Goal: Task Accomplishment & Management: Manage account settings

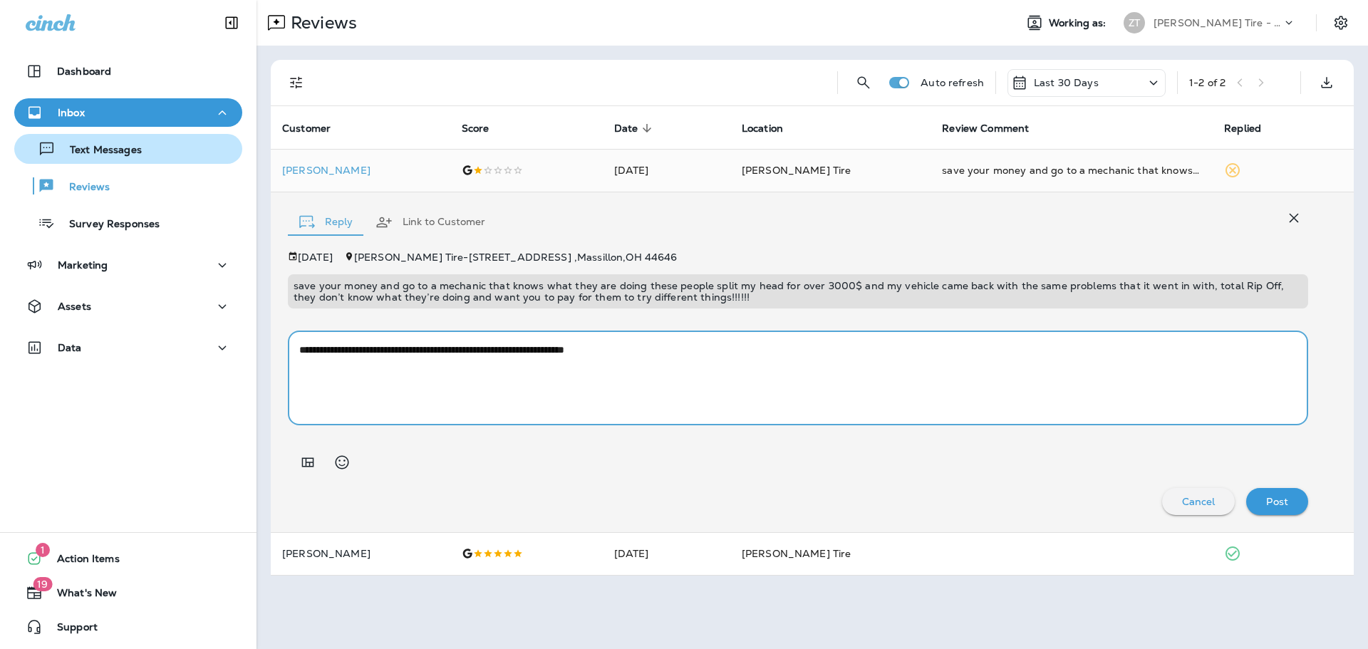
click at [93, 156] on p "Text Messages" at bounding box center [99, 151] width 86 height 14
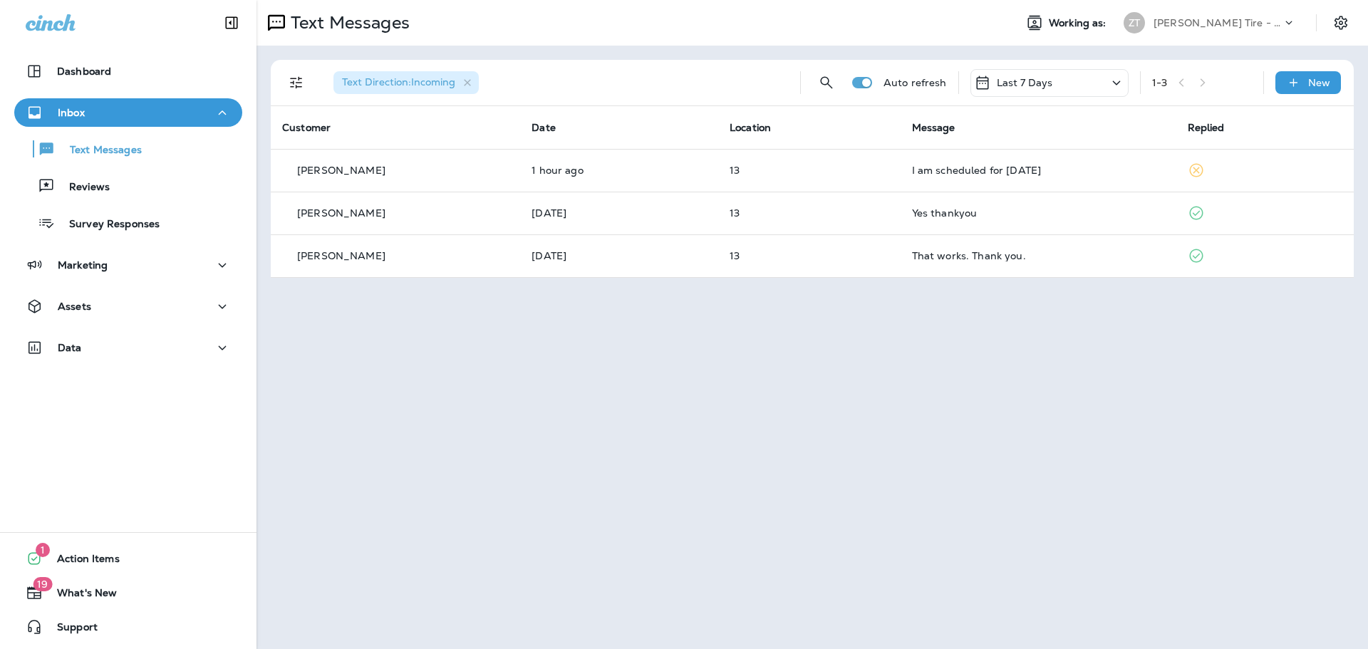
click at [1181, 25] on p "[PERSON_NAME] Tire - Hills & [PERSON_NAME]" at bounding box center [1218, 22] width 128 height 11
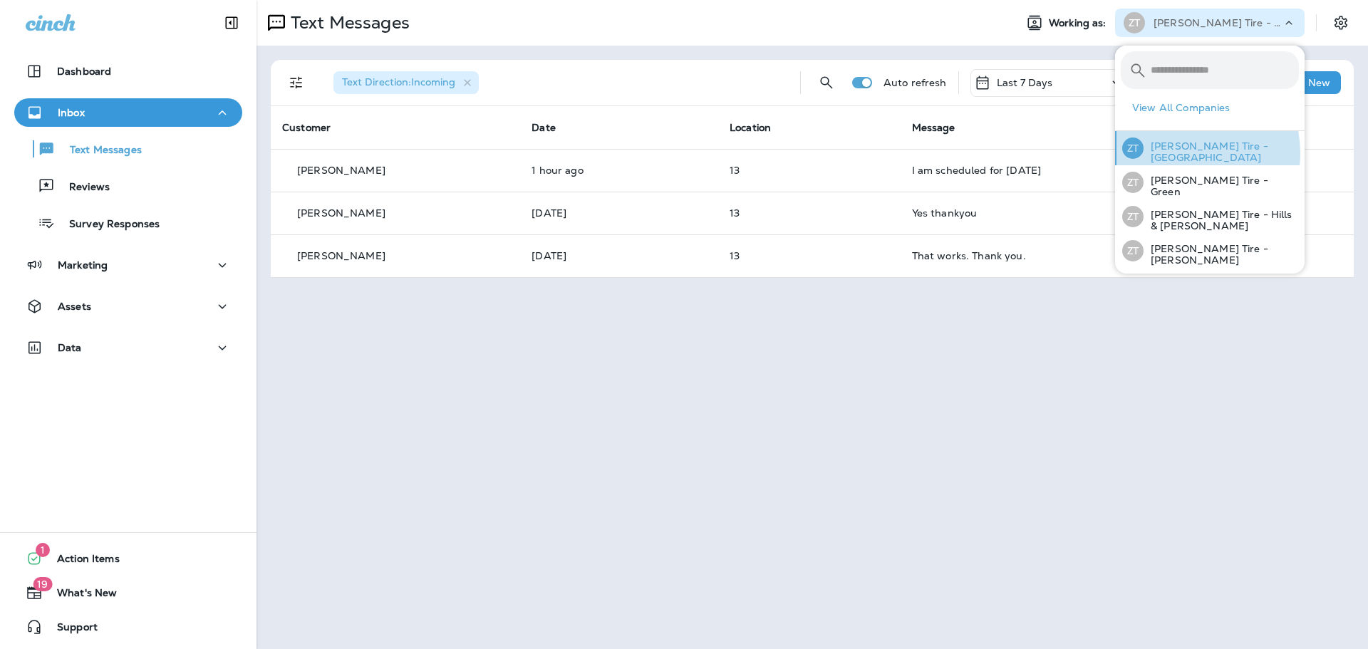
click at [1177, 153] on p "[PERSON_NAME] Tire - [GEOGRAPHIC_DATA]" at bounding box center [1221, 151] width 155 height 23
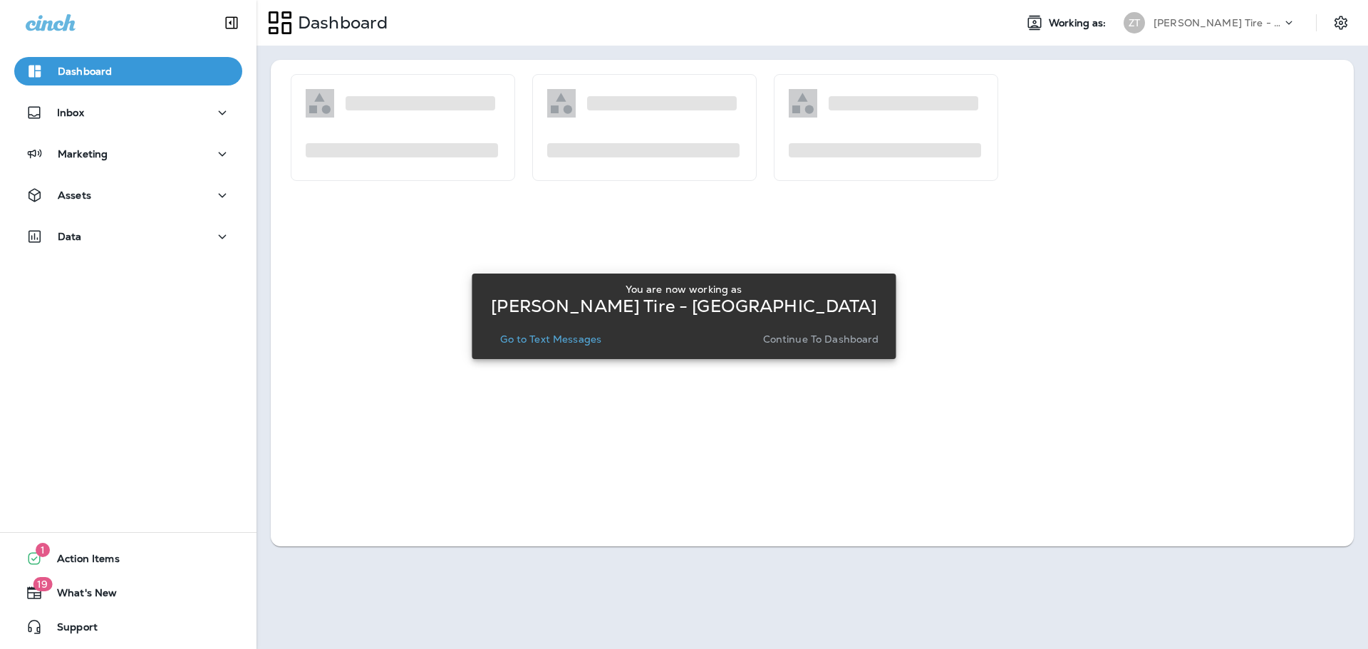
click at [871, 338] on p "Continue to Dashboard" at bounding box center [821, 339] width 116 height 11
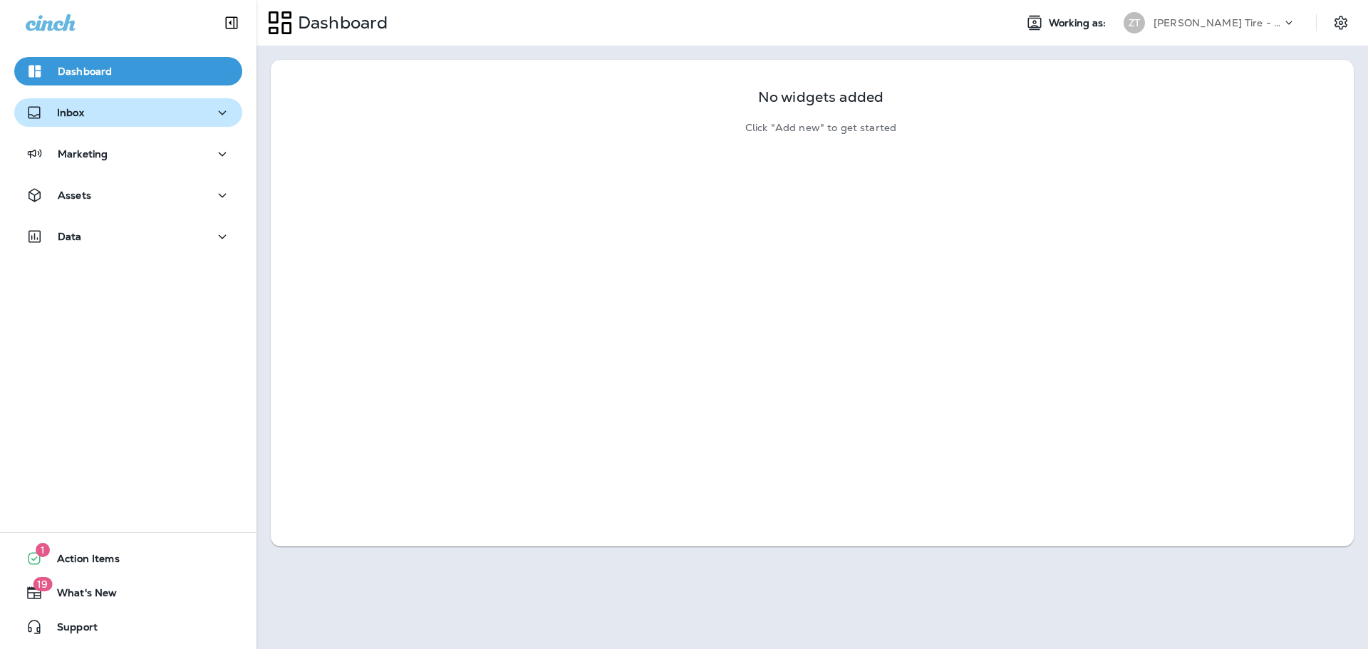
click at [161, 120] on div "Inbox" at bounding box center [128, 113] width 205 height 18
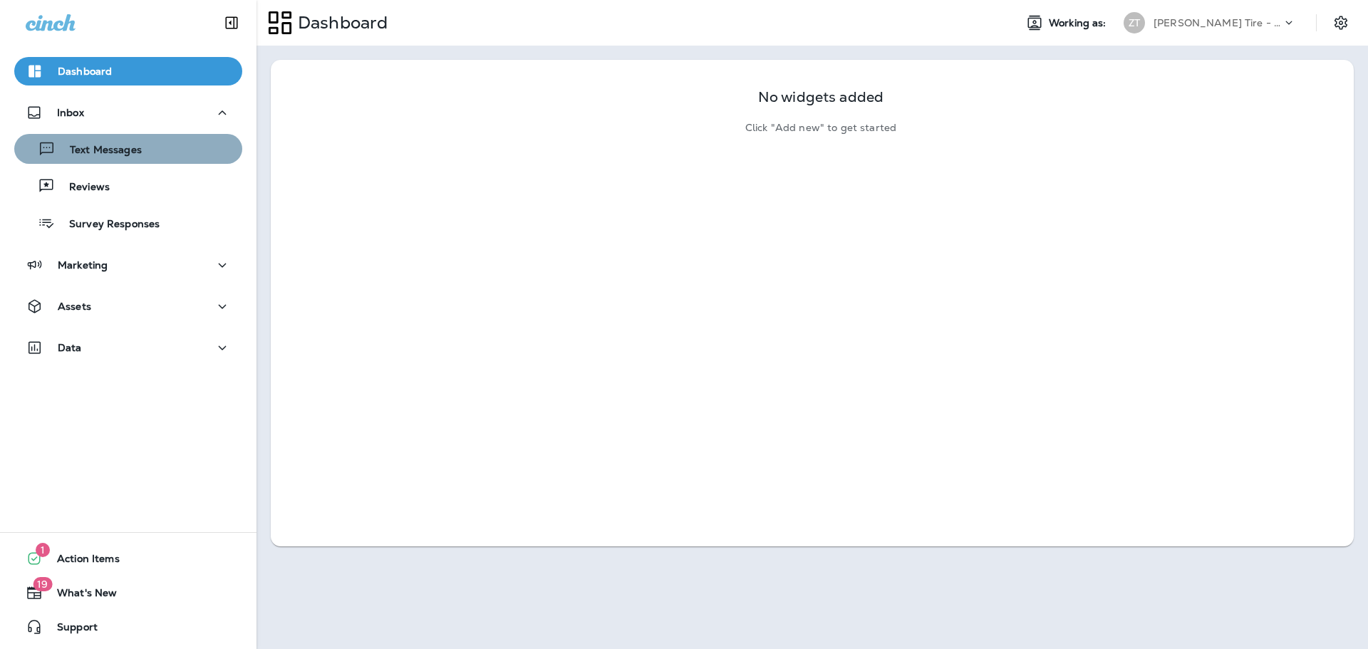
click at [156, 143] on div "Text Messages" at bounding box center [128, 148] width 217 height 21
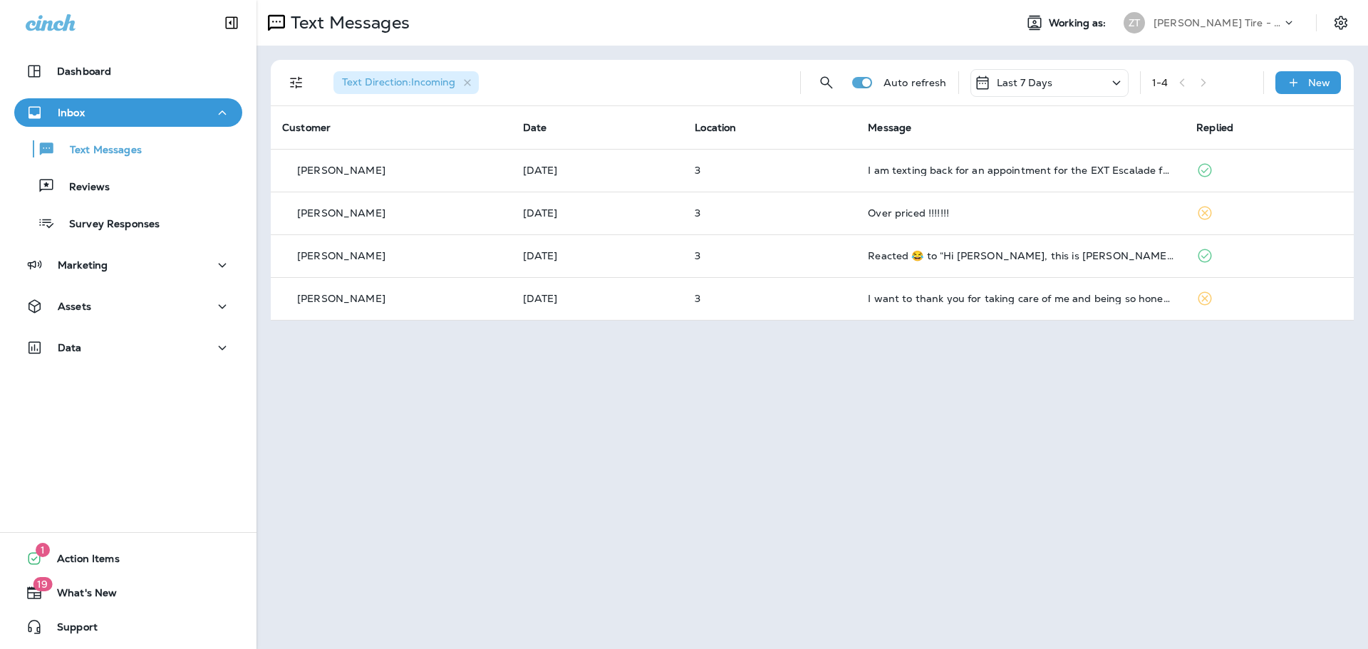
click at [1164, 33] on div "[PERSON_NAME] Tire - [GEOGRAPHIC_DATA]" at bounding box center [1210, 23] width 190 height 29
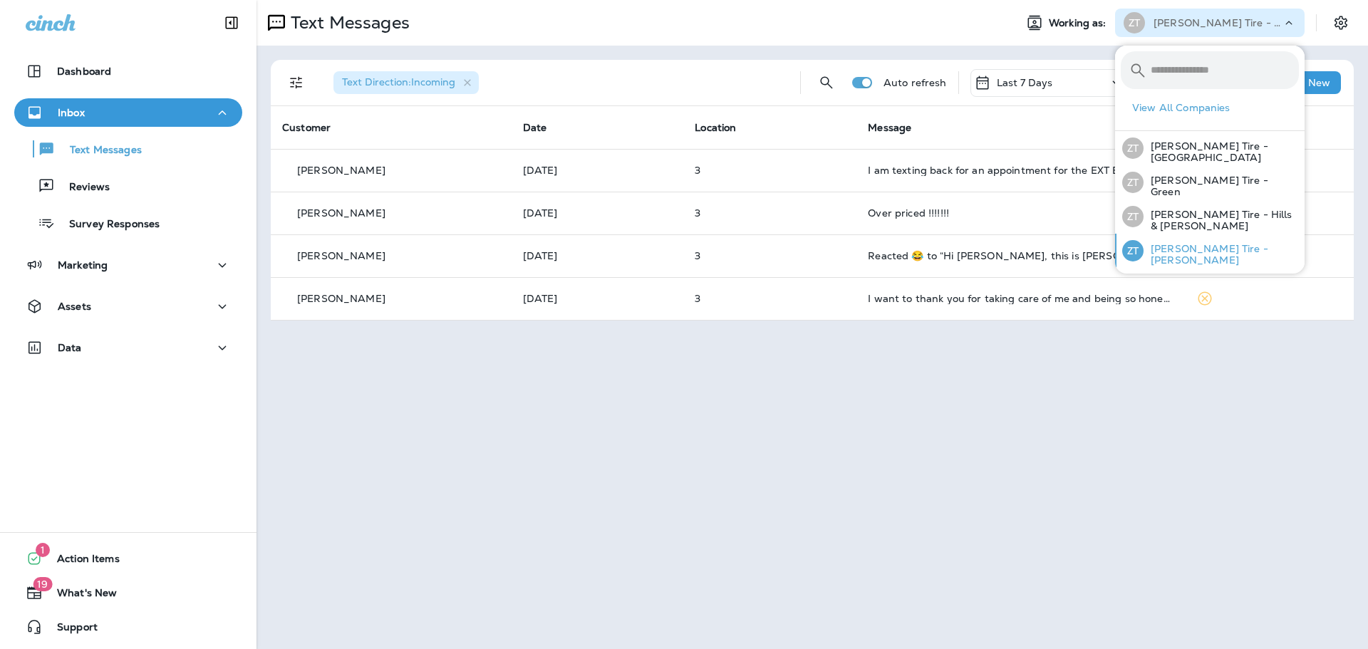
click at [1185, 251] on p "[PERSON_NAME] Tire - [PERSON_NAME]" at bounding box center [1221, 254] width 155 height 23
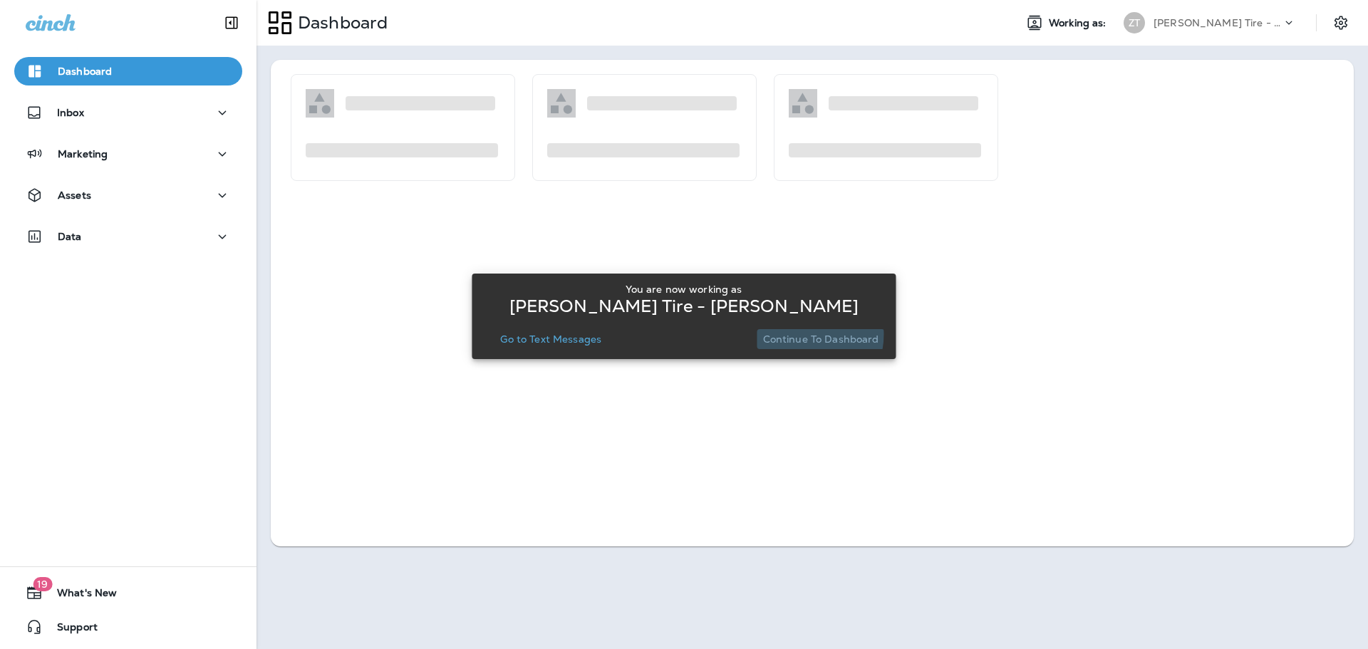
click at [800, 334] on p "Continue to Dashboard" at bounding box center [821, 339] width 116 height 11
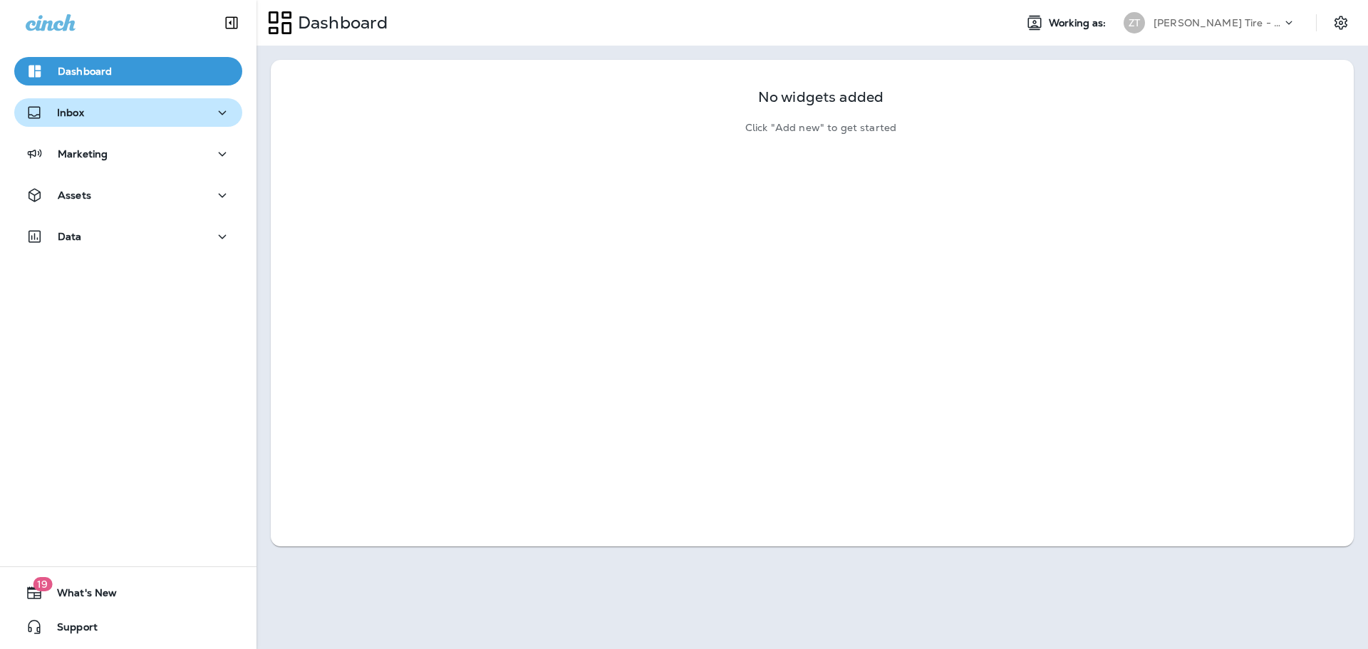
click at [88, 116] on div "Inbox" at bounding box center [128, 113] width 205 height 18
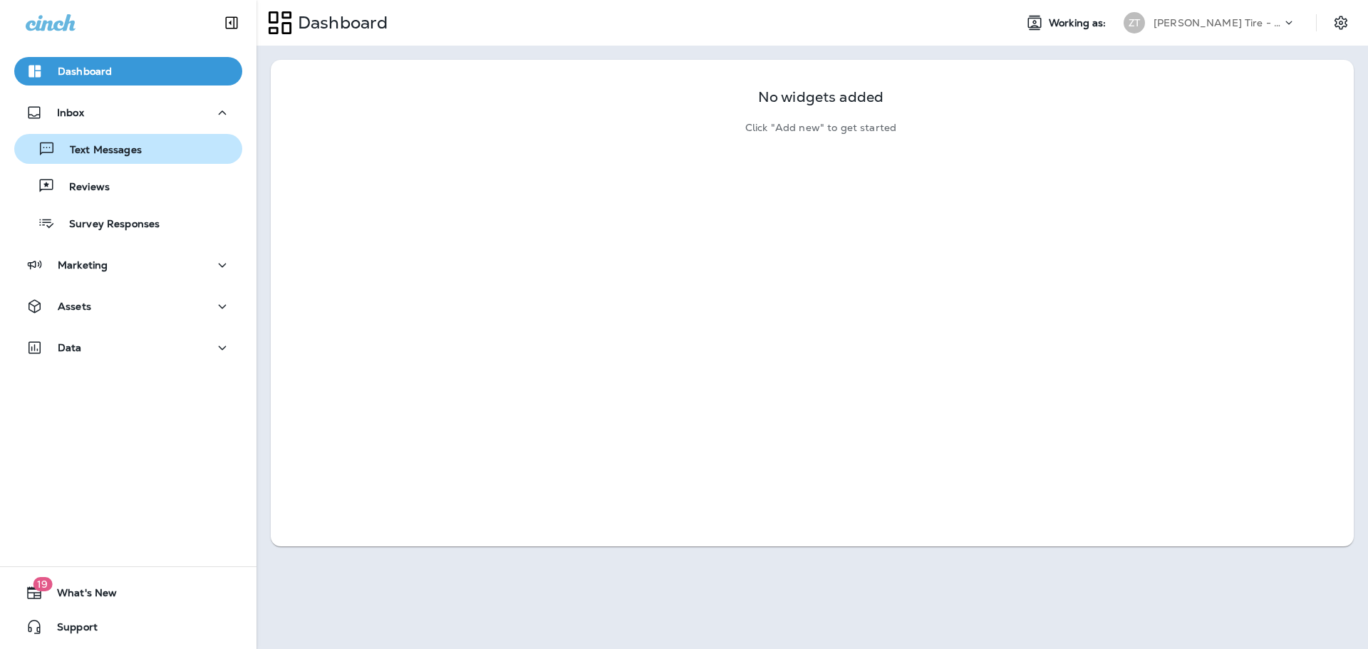
click at [100, 158] on div "Text Messages" at bounding box center [81, 148] width 122 height 21
